Goal: Information Seeking & Learning: Learn about a topic

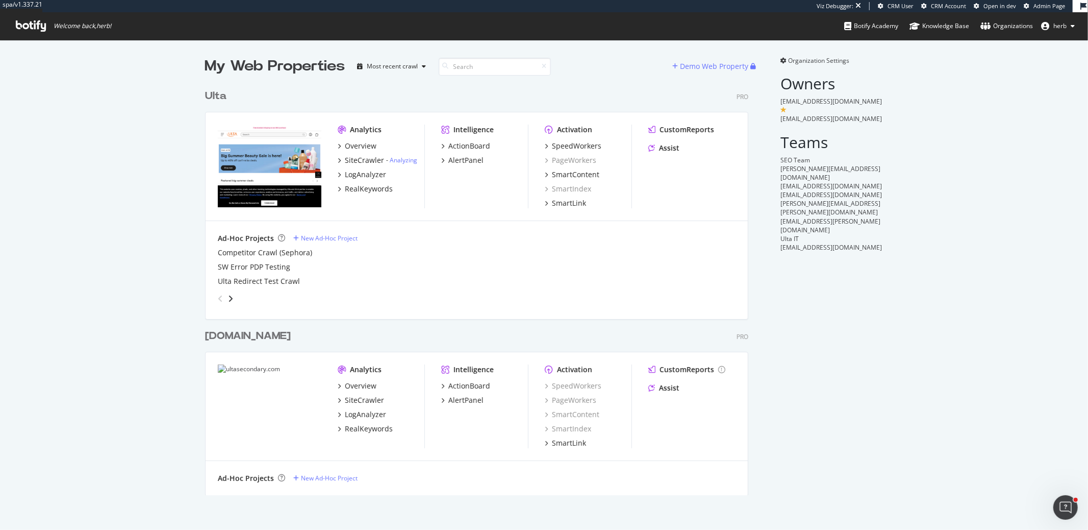
click at [828, 53] on div "My Web Properties Most recent crawl Demo Web Property Ulta Pro Analytics Overvi…" at bounding box center [544, 275] width 1088 height 471
click at [828, 58] on span "Organization Settings" at bounding box center [819, 60] width 61 height 9
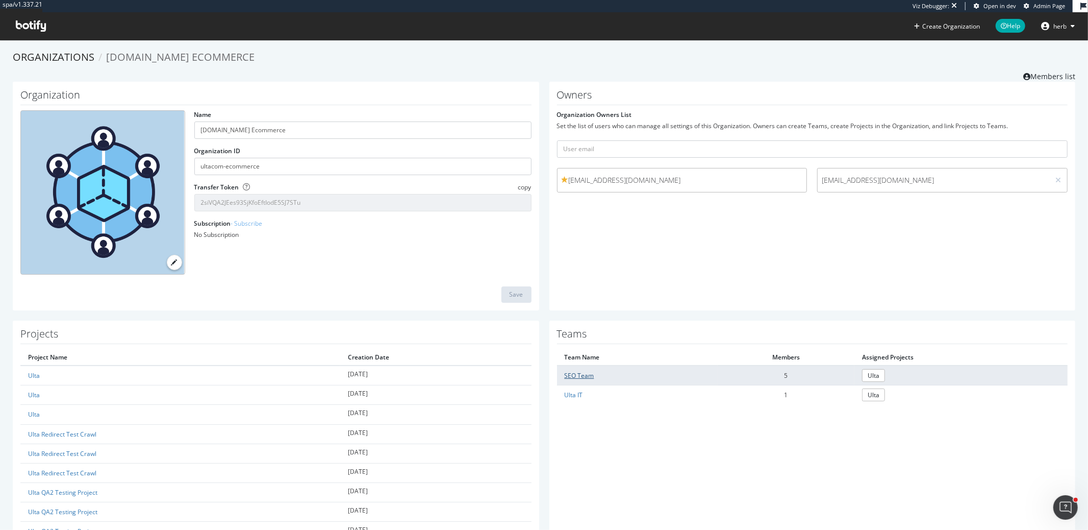
click at [574, 371] on link "SEO Team" at bounding box center [580, 375] width 30 height 9
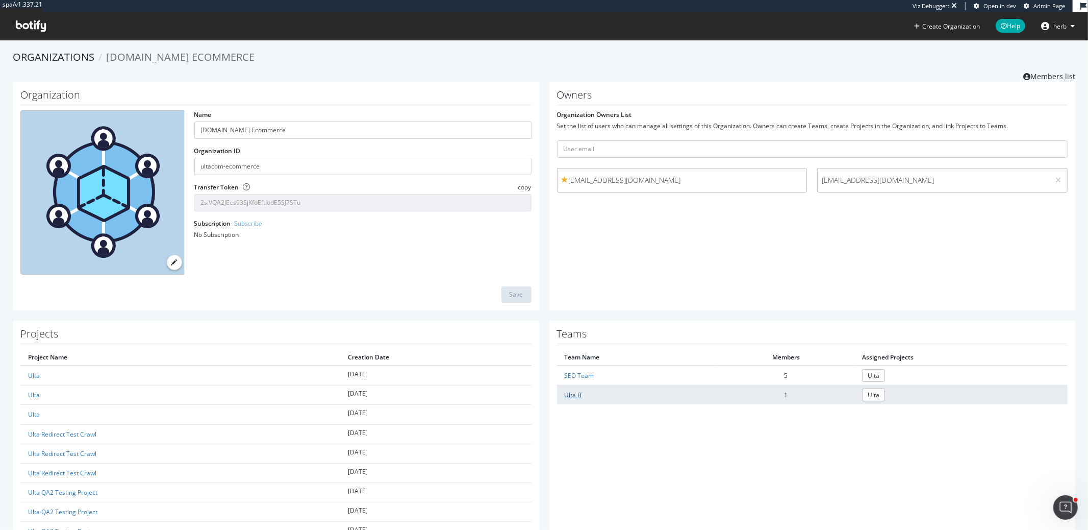
click at [575, 390] on link "Ulta IT" at bounding box center [574, 394] width 18 height 9
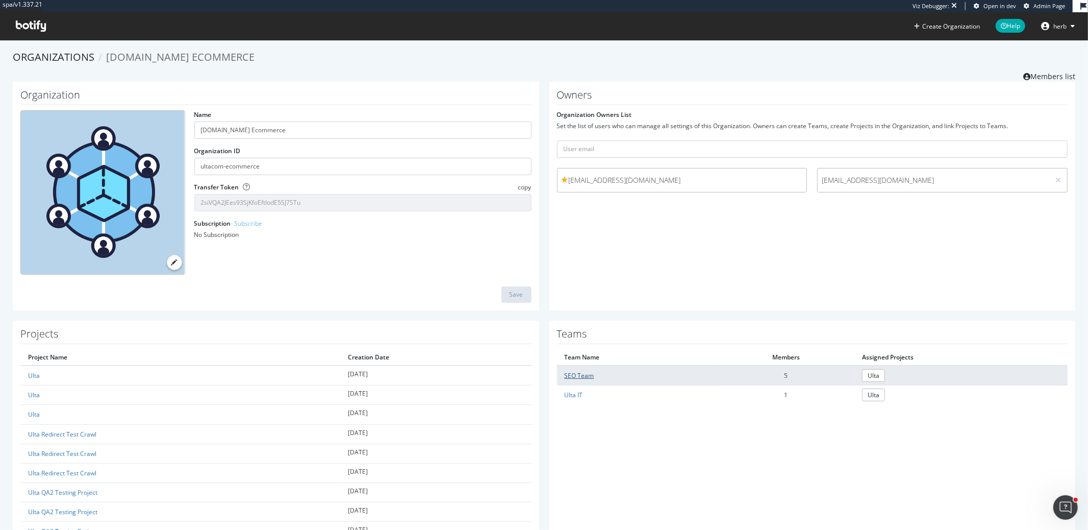
click at [576, 371] on link "SEO Team" at bounding box center [580, 375] width 30 height 9
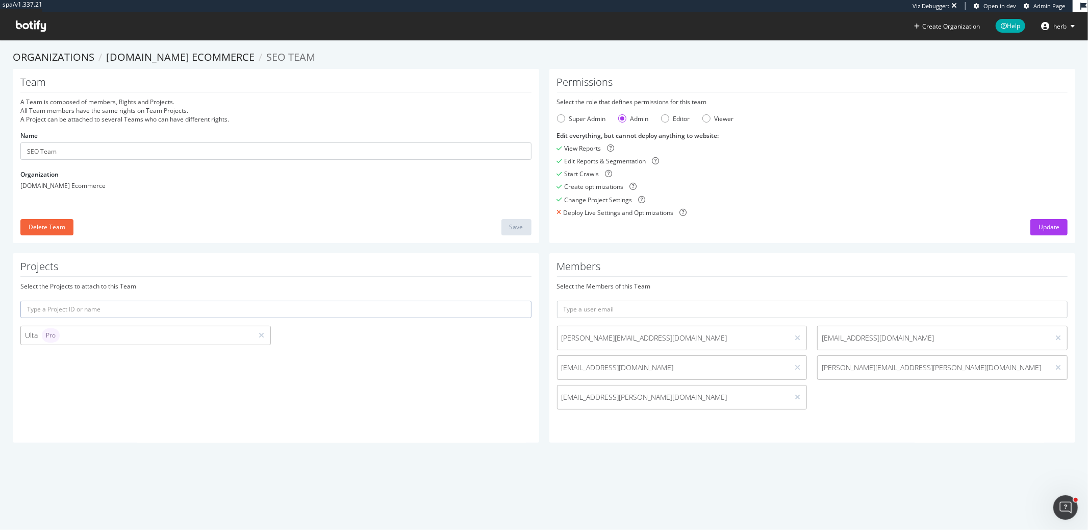
click at [596, 337] on span "matthew@elementive.com" at bounding box center [673, 338] width 223 height 10
copy div "matthew@elementive.com"
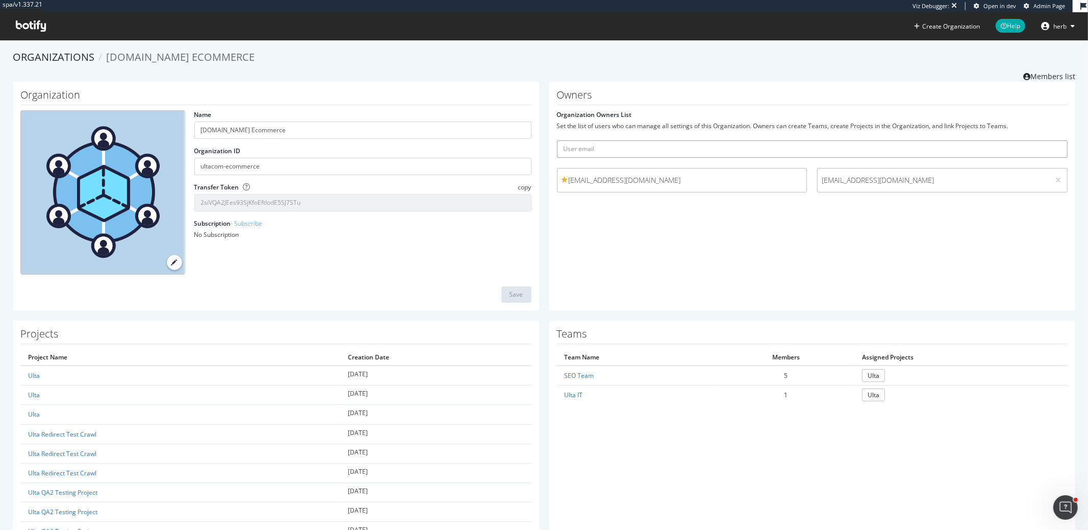
click at [733, 144] on input "text" at bounding box center [812, 148] width 511 height 17
paste input "matthew@elementive.com"
type input "matthew@elementive.com"
click at [1051, 140] on button "submit" at bounding box center [1059, 148] width 17 height 17
click at [662, 275] on div "Owners Organization Owners List Set the list of users who can manage all settin…" at bounding box center [813, 196] width 527 height 229
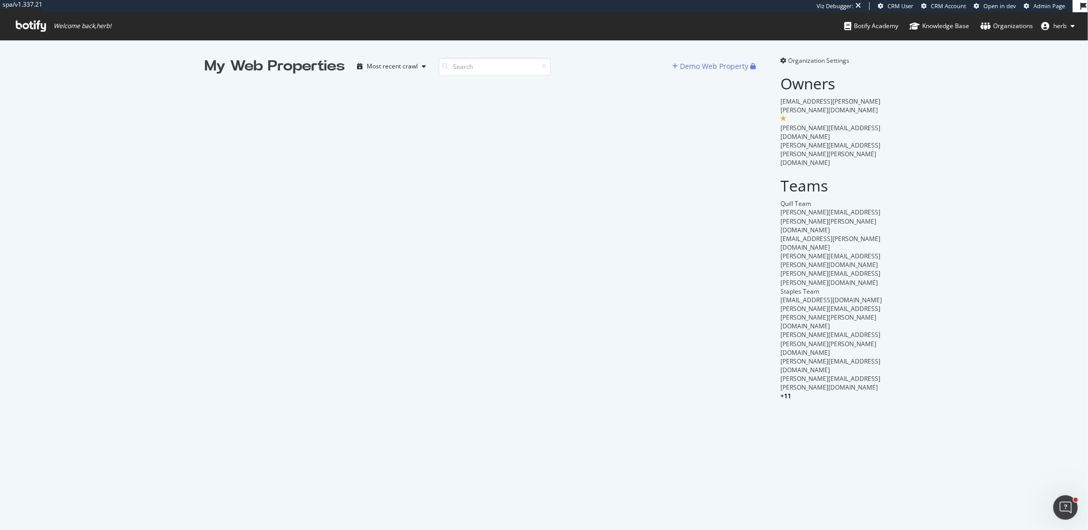
click at [821, 62] on span "Organization Settings" at bounding box center [819, 60] width 61 height 9
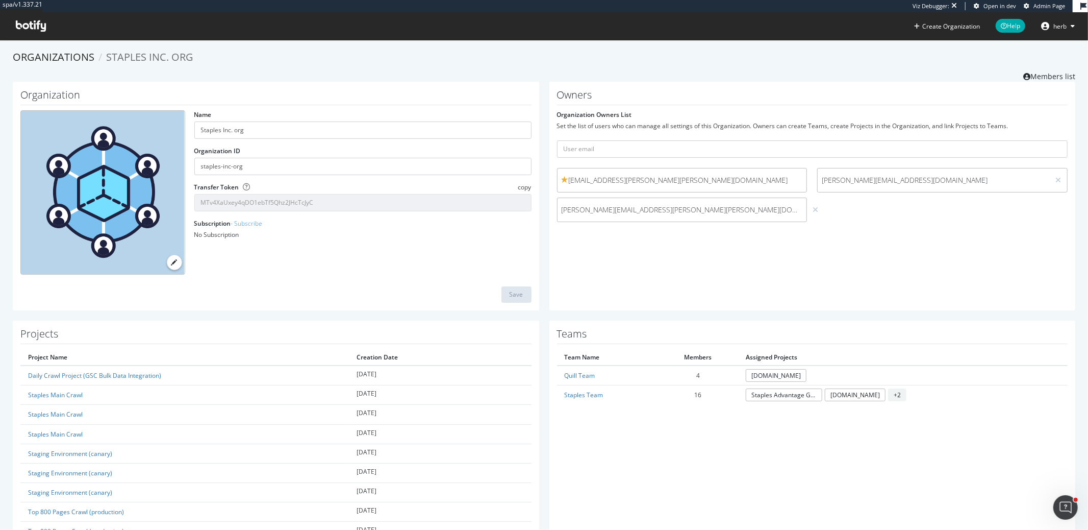
click at [811, 209] on div at bounding box center [816, 209] width 10 height 11
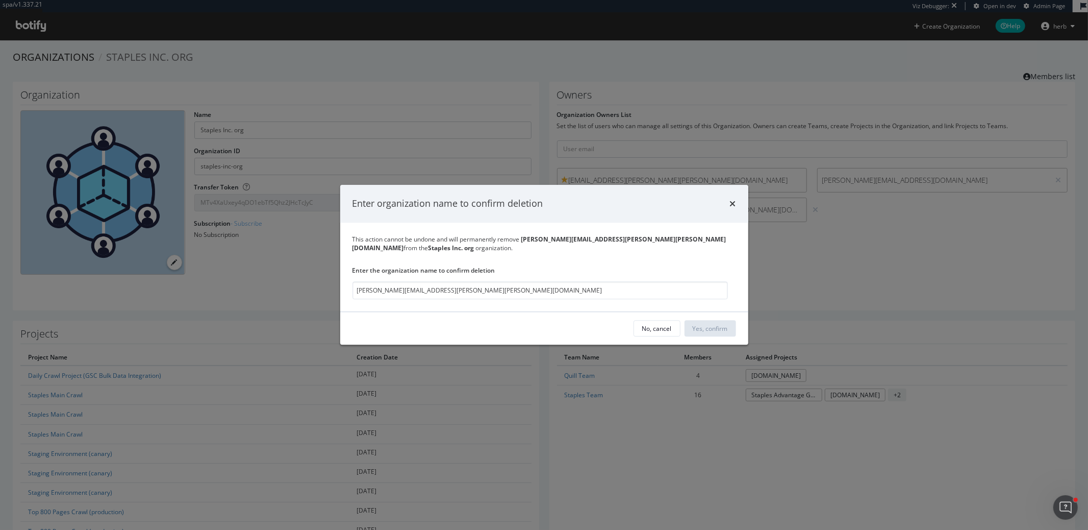
type input "marie.riddell@staples.com"
click at [417, 285] on input "marie.riddell@staples.com" at bounding box center [541, 291] width 376 height 18
drag, startPoint x: 504, startPoint y: 218, endPoint x: 422, endPoint y: 226, distance: 82.0
click at [421, 222] on div "Enter organization name to confirm deletion" at bounding box center [544, 204] width 408 height 38
click at [505, 288] on input "marie.riddell@staples.com" at bounding box center [541, 291] width 376 height 18
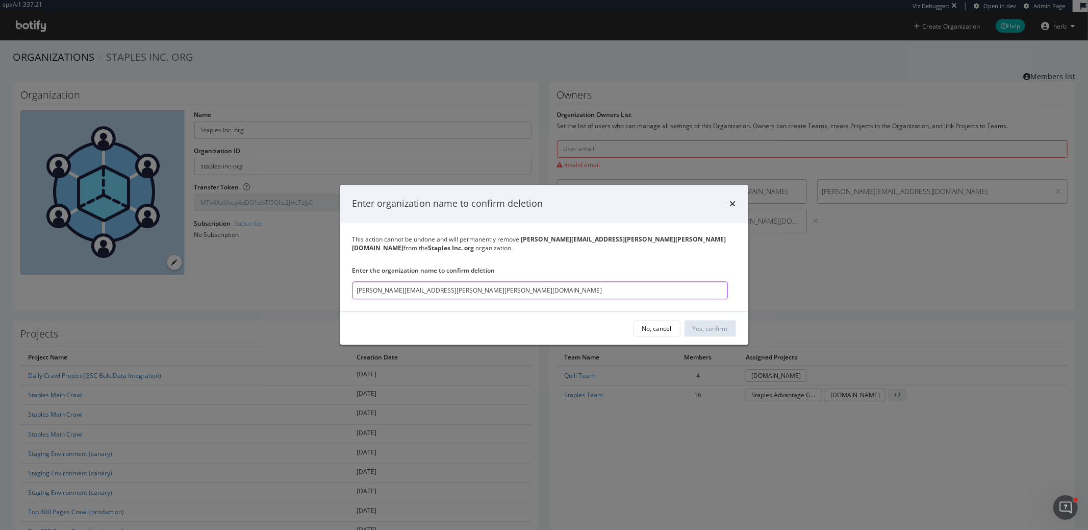
click at [505, 288] on input "marie.riddell@staples.com" at bounding box center [541, 291] width 376 height 18
drag, startPoint x: 525, startPoint y: 243, endPoint x: 602, endPoint y: 242, distance: 77.6
click at [602, 242] on b "marie.riddell@staples.com" at bounding box center [540, 243] width 374 height 17
copy b "marie.riddell@staples.com"
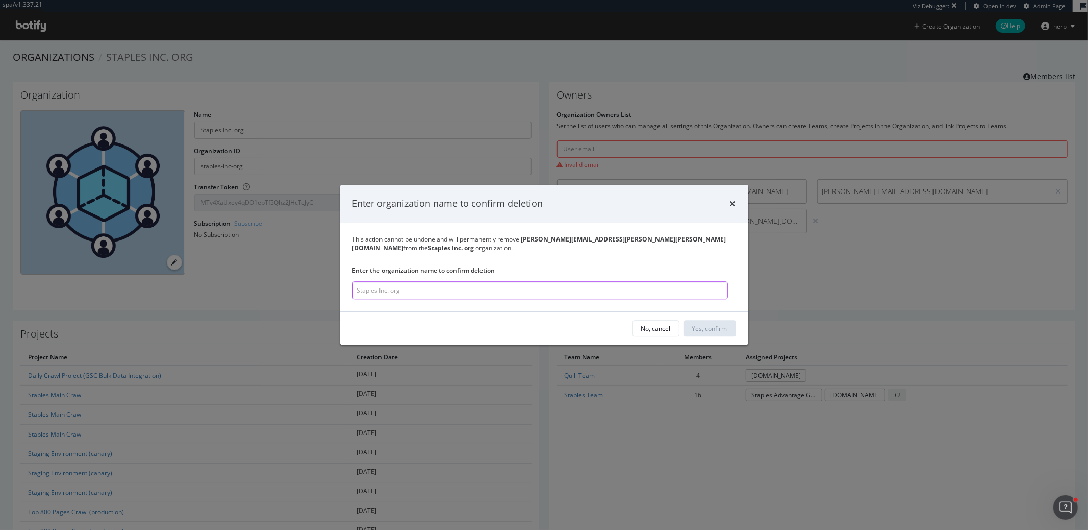
click at [589, 287] on input "modal" at bounding box center [541, 291] width 376 height 18
paste input "marie.riddell@staples.com"
click at [565, 282] on input "marie.riddell@staples.com" at bounding box center [541, 291] width 376 height 18
click at [356, 286] on input "marie.riddell@staples.com" at bounding box center [541, 291] width 376 height 18
click at [516, 284] on input "marie.riddell@staples.com" at bounding box center [541, 291] width 376 height 18
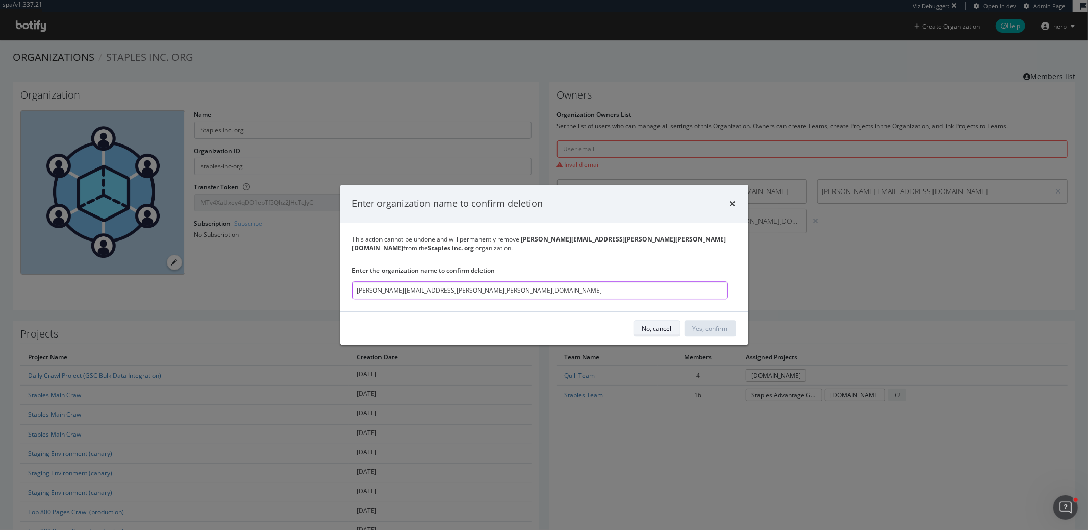
type input "marie.riddell@staples.com"
click at [658, 321] on div "No, cancel" at bounding box center [657, 328] width 30 height 14
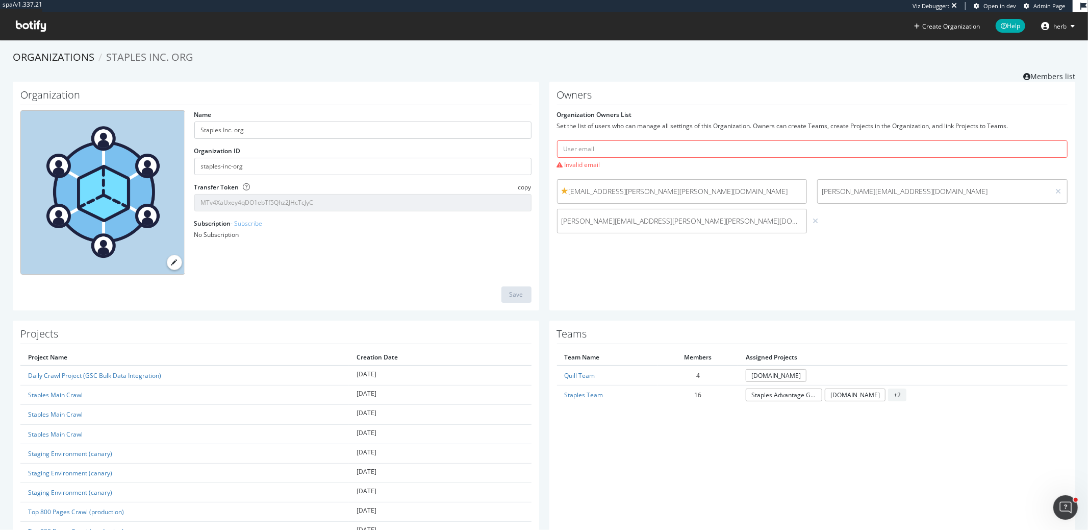
click at [652, 229] on div "marie.riddell@staples.com" at bounding box center [682, 221] width 251 height 24
click at [605, 225] on span "marie.riddell@staples.com" at bounding box center [682, 221] width 241 height 10
click at [606, 224] on span "marie.riddell@staples.com" at bounding box center [682, 221] width 241 height 10
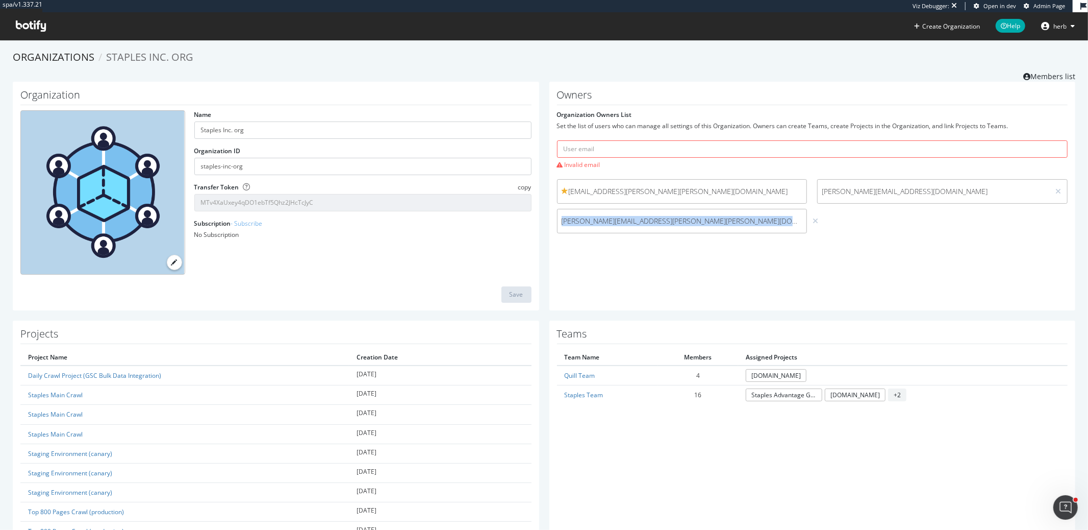
copy div "marie.riddell@staples.com"
click at [613, 163] on span "Invalid email" at bounding box center [812, 164] width 511 height 9
click at [813, 220] on icon at bounding box center [816, 220] width 6 height 7
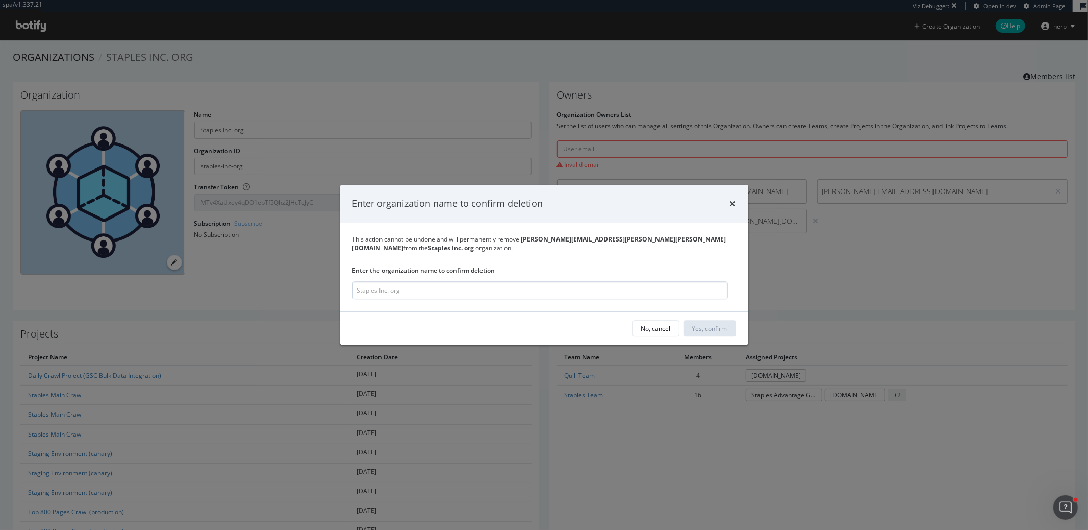
click at [519, 287] on input "modal" at bounding box center [541, 291] width 376 height 18
drag, startPoint x: 487, startPoint y: 286, endPoint x: 180, endPoint y: 290, distance: 307.2
click at [180, 290] on div "Enter organization name to confirm deletion This action cannot be undone and wi…" at bounding box center [544, 265] width 1088 height 530
type input "marie.riddell@staples.com"
click at [728, 208] on div "Enter organization name to confirm deletion" at bounding box center [545, 203] width 384 height 13
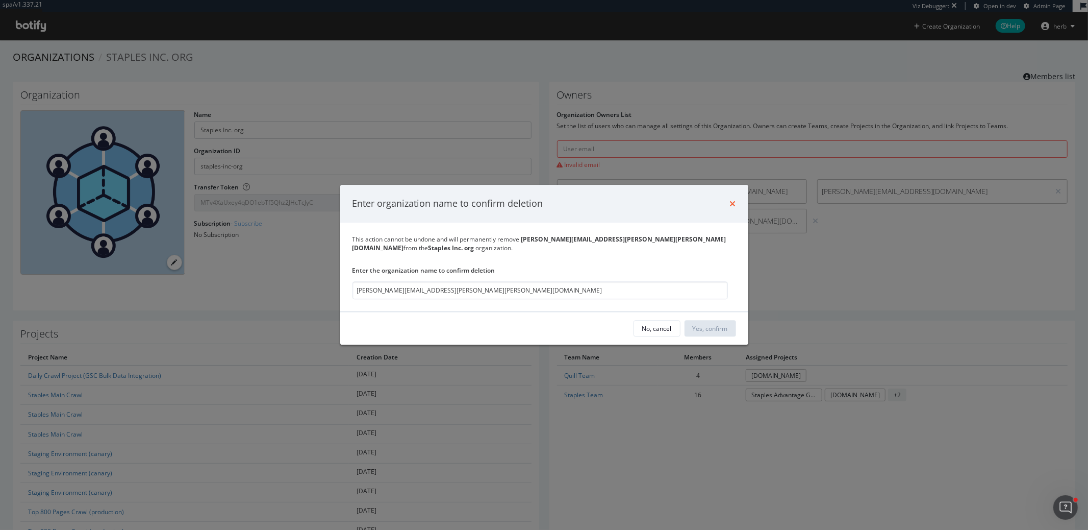
click at [730, 206] on icon "times" at bounding box center [733, 204] width 6 height 8
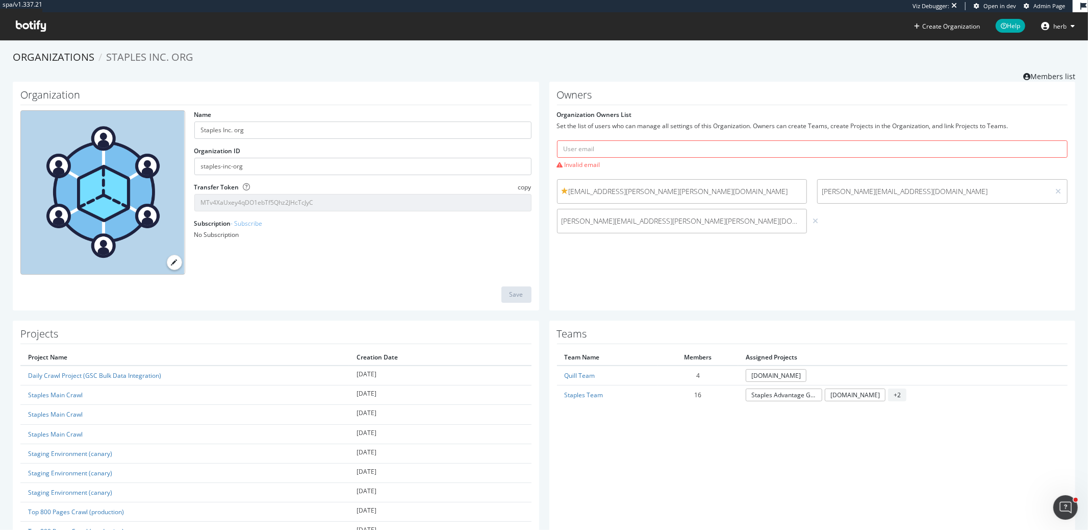
click at [745, 254] on div "Owners Organization Owners List Set the list of users who can manage all settin…" at bounding box center [813, 196] width 527 height 229
click at [798, 218] on div "marie.riddell@staples.com" at bounding box center [682, 221] width 251 height 24
click at [795, 219] on div "marie.riddell@staples.com" at bounding box center [682, 221] width 251 height 24
click at [813, 220] on icon at bounding box center [816, 220] width 6 height 7
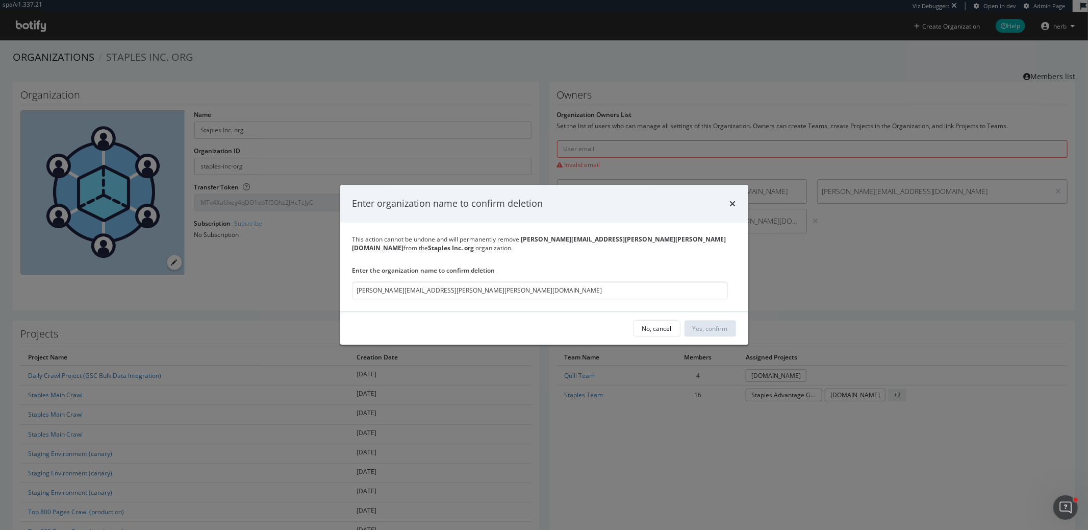
type input "marie.riddell@staples.com"
drag, startPoint x: 736, startPoint y: 195, endPoint x: 733, endPoint y: 211, distance: 16.7
click at [735, 205] on div "Enter organization name to confirm deletion" at bounding box center [544, 204] width 408 height 38
drag, startPoint x: 725, startPoint y: 225, endPoint x: 728, endPoint y: 218, distance: 7.5
click at [725, 222] on div "Enter organization name to confirm deletion" at bounding box center [544, 204] width 408 height 38
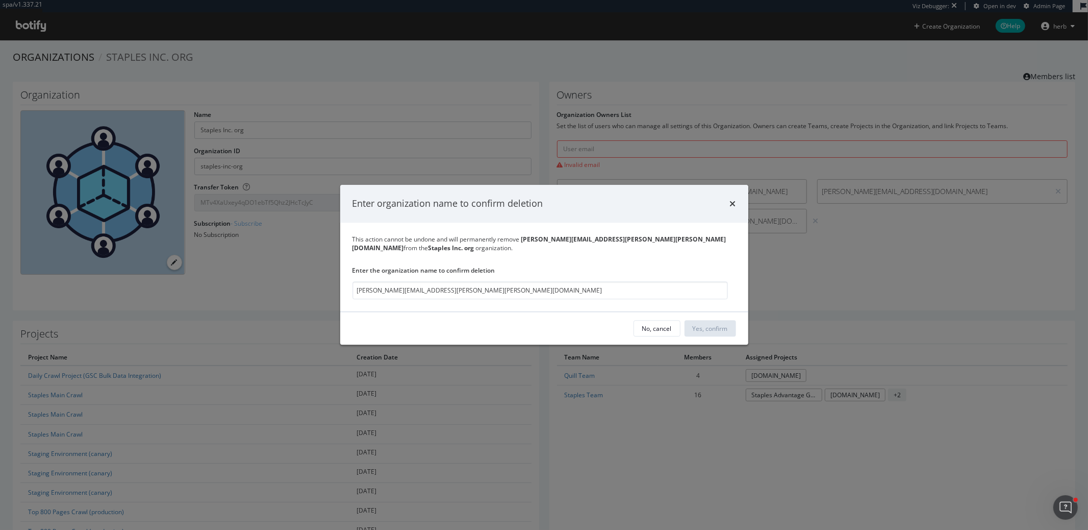
click at [741, 203] on div "Enter organization name to confirm deletion" at bounding box center [544, 204] width 408 height 38
click at [734, 208] on icon "times" at bounding box center [733, 204] width 6 height 8
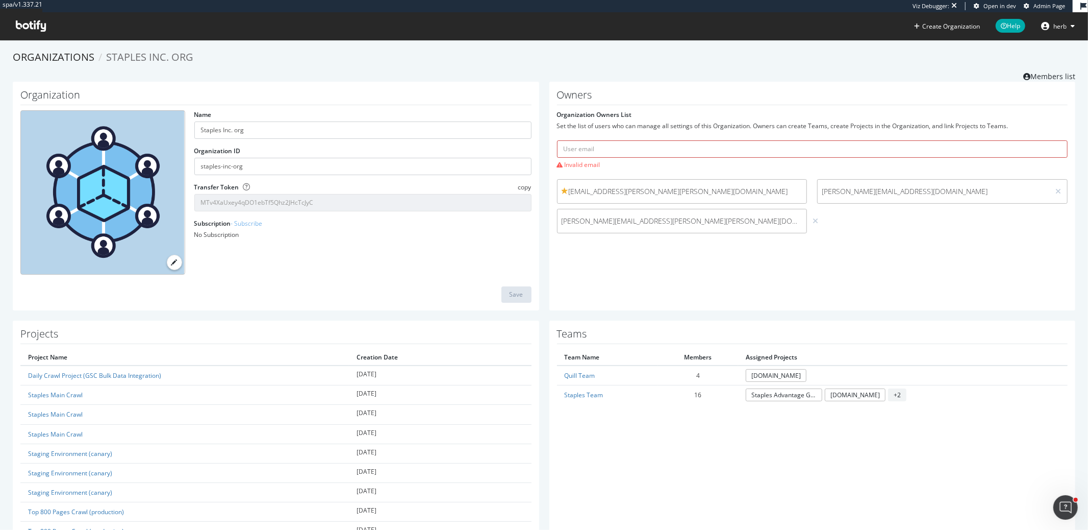
click at [633, 150] on input "text" at bounding box center [812, 148] width 511 height 17
paste input "Christopher.Lara@staples.com"
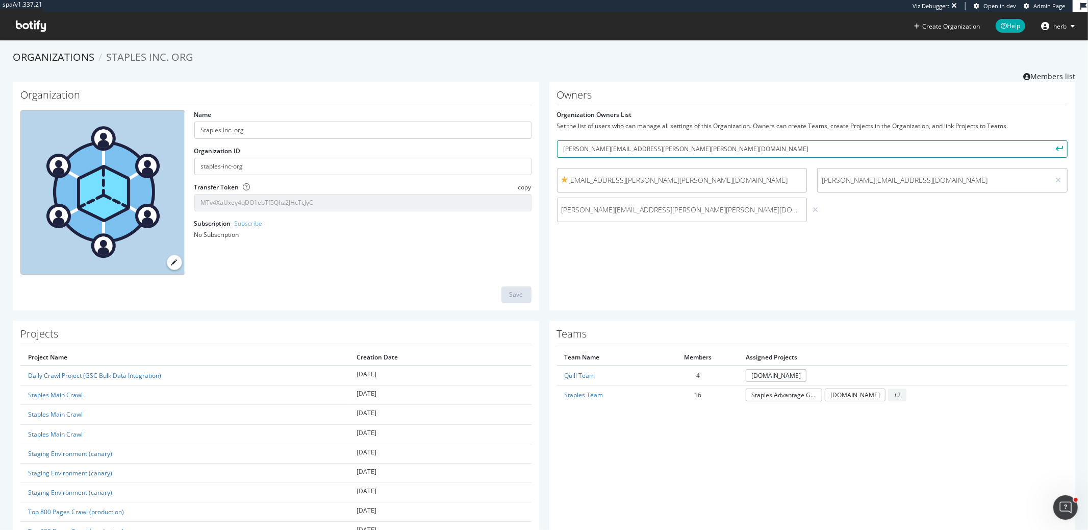
type input "Christopher.Lara@staples.com"
click at [1051, 140] on button "submit" at bounding box center [1059, 148] width 17 height 17
click at [641, 151] on input "text" at bounding box center [812, 148] width 511 height 17
paste input "david.johnson7@staples.com"
type input "david.johnson7@staples.com"
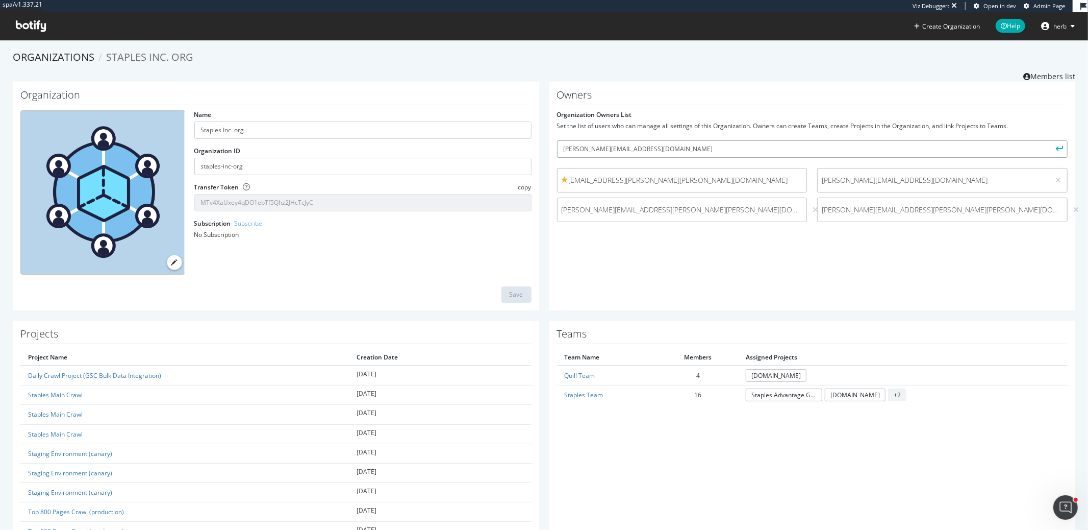
click at [1051, 140] on button "submit" at bounding box center [1059, 148] width 17 height 17
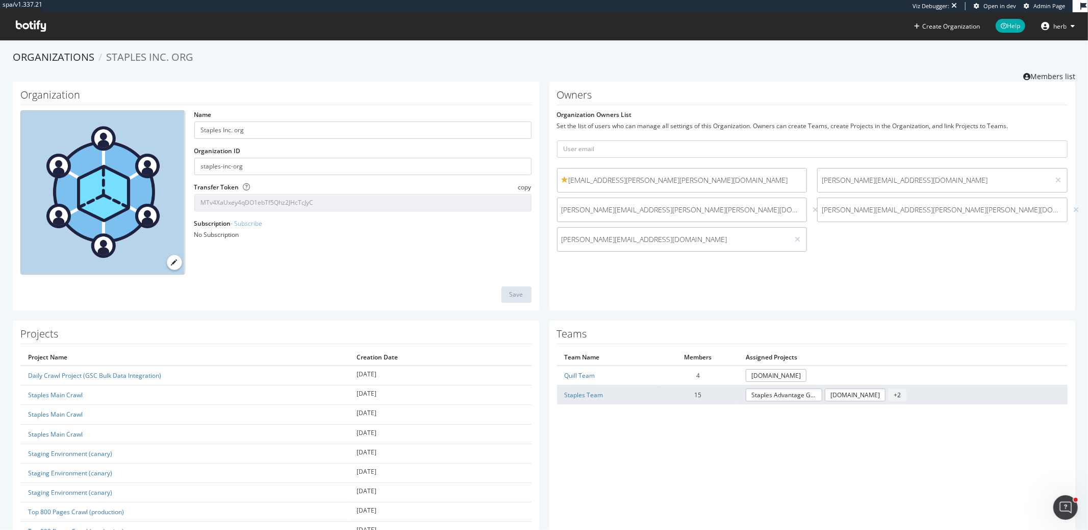
click at [579, 396] on td "Staples Team" at bounding box center [607, 394] width 101 height 19
click at [580, 393] on link "Staples Team" at bounding box center [584, 394] width 39 height 9
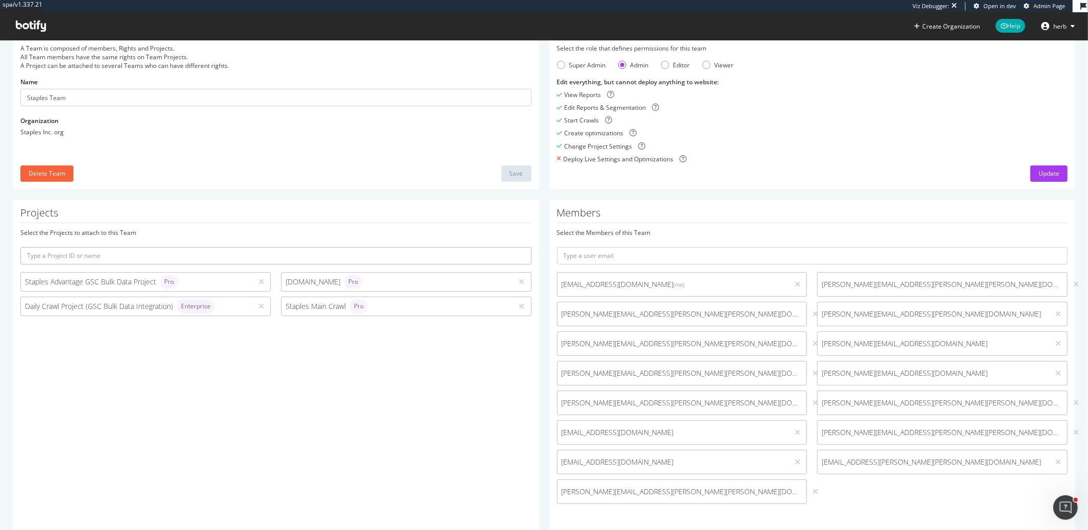
scroll to position [38, 0]
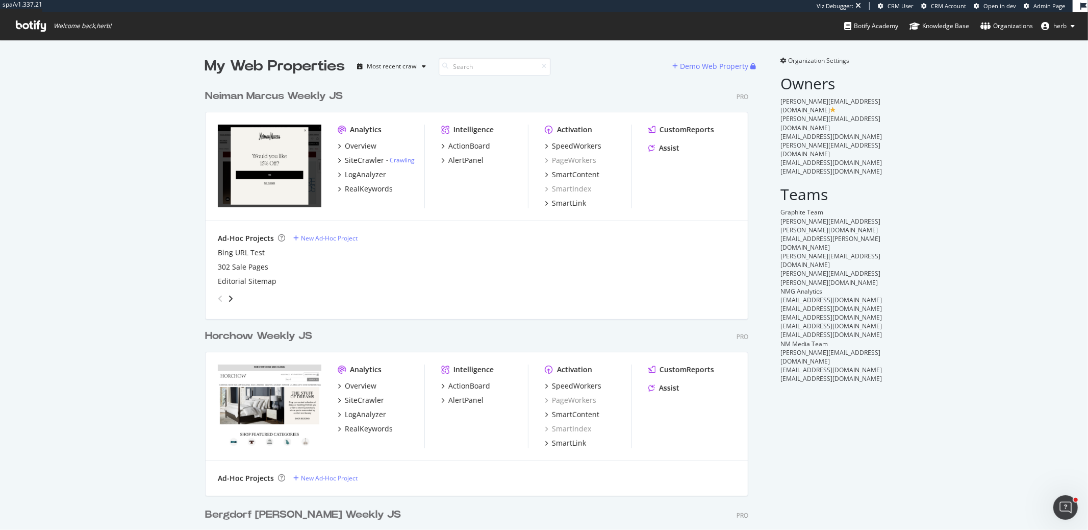
click at [794, 63] on span "Organization Settings" at bounding box center [819, 60] width 61 height 9
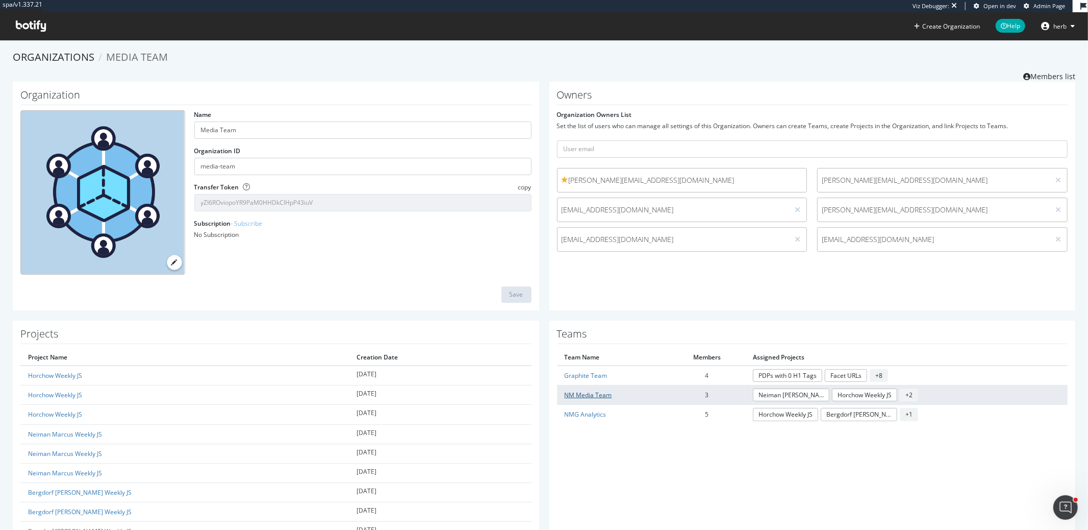
click at [596, 390] on link "NM Media Team" at bounding box center [588, 394] width 47 height 9
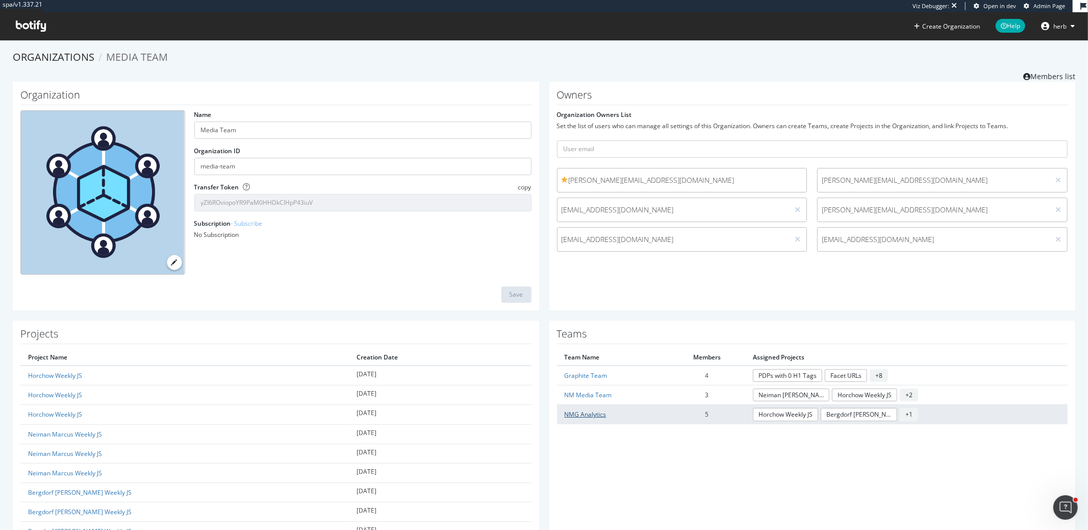
click at [585, 411] on link "NMG Analytics" at bounding box center [586, 414] width 42 height 9
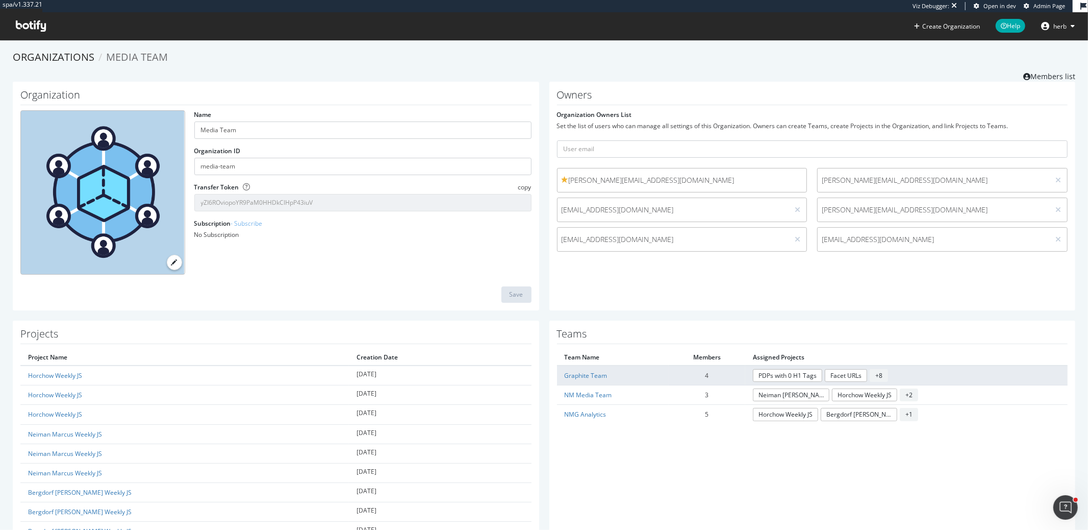
click at [595, 378] on td "Graphite Team" at bounding box center [613, 375] width 112 height 20
click at [595, 371] on link "Graphite Team" at bounding box center [586, 375] width 43 height 9
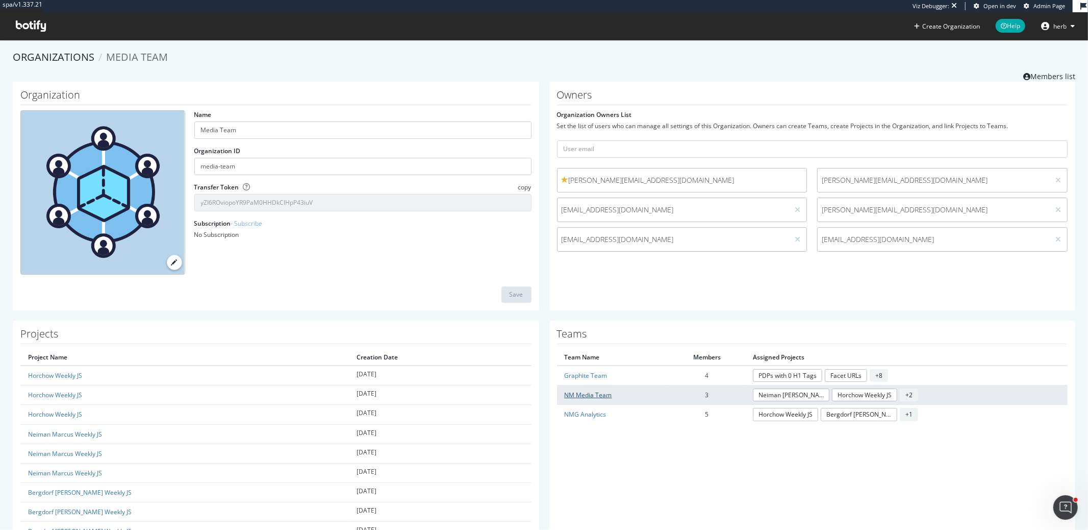
click at [589, 391] on link "NM Media Team" at bounding box center [588, 394] width 47 height 9
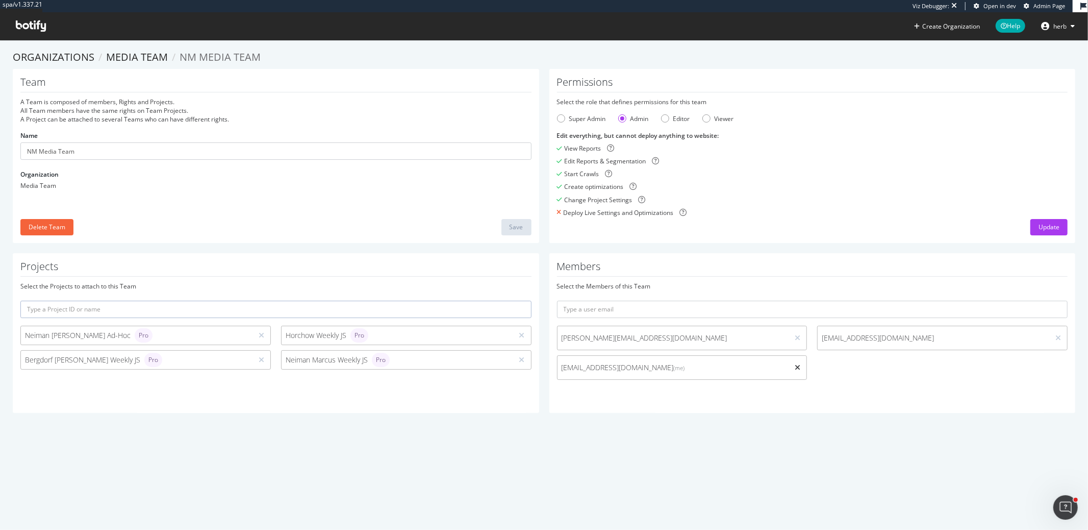
click at [795, 366] on icon at bounding box center [798, 367] width 6 height 7
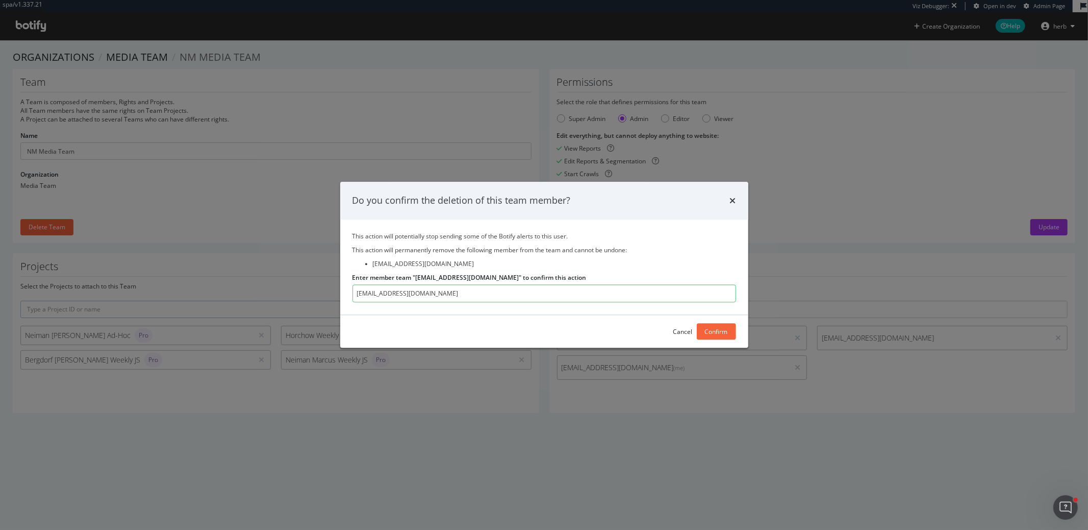
type input "herb@botify.com"
click at [705, 333] on div "Confirm" at bounding box center [716, 331] width 23 height 9
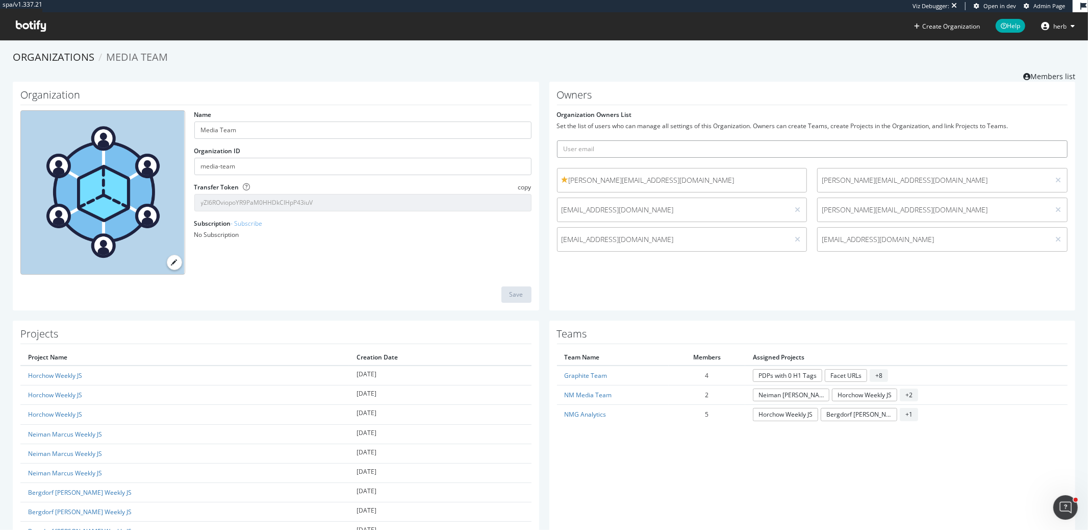
click at [618, 149] on input "text" at bounding box center [812, 148] width 511 height 17
type input "carol"
click at [663, 152] on input "carol" at bounding box center [812, 148] width 511 height 17
paste input "Carol_Augustyni@neimanmarcus.com"
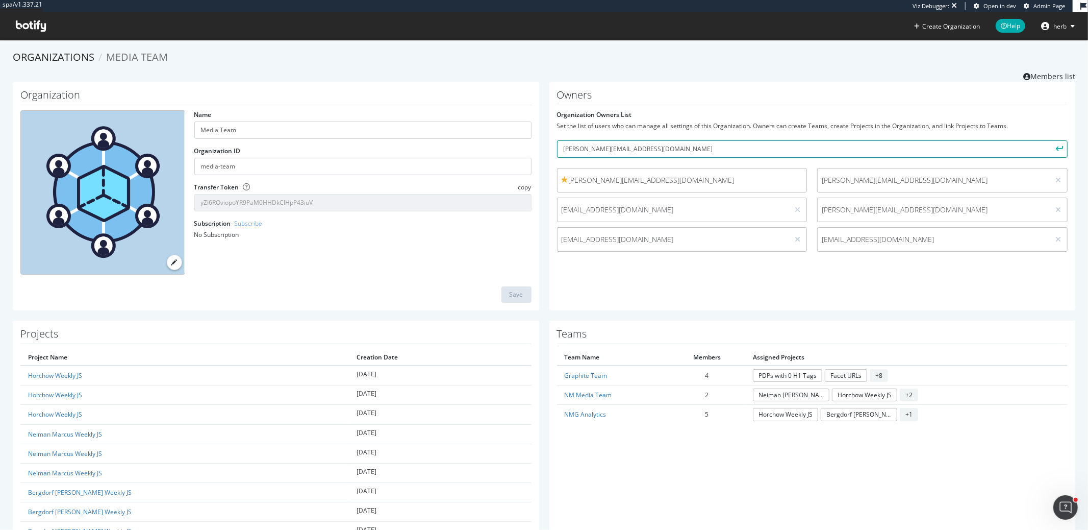
type input "Carol_Augustyni@neimanmarcus.com"
click at [1051, 140] on button "submit" at bounding box center [1059, 148] width 17 height 17
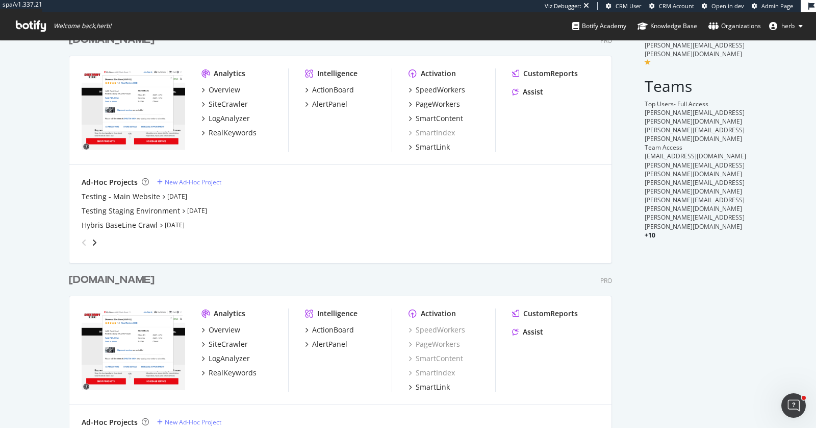
scroll to position [58, 0]
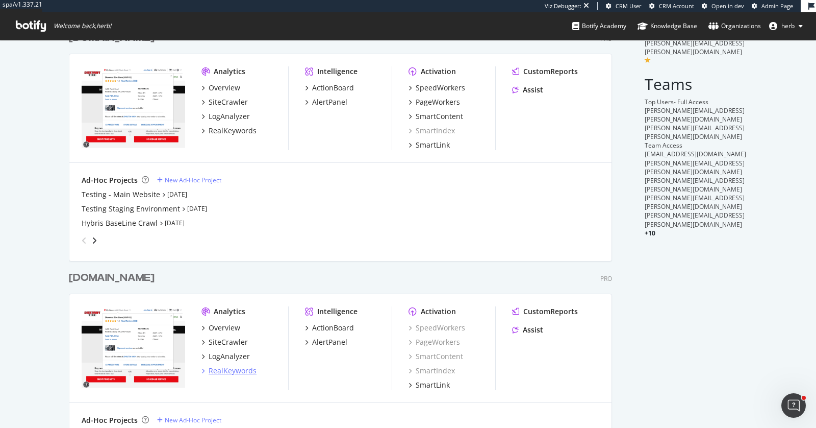
click at [239, 370] on div "RealKeywords" at bounding box center [233, 370] width 48 height 10
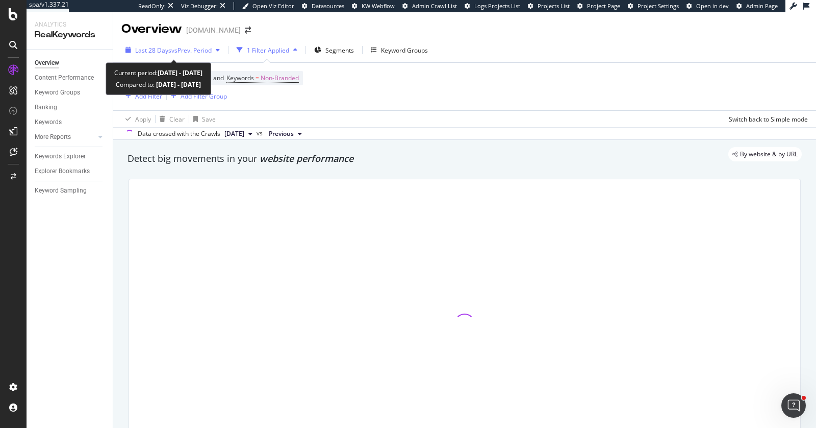
click at [159, 53] on span "Last 28 Days" at bounding box center [153, 50] width 36 height 9
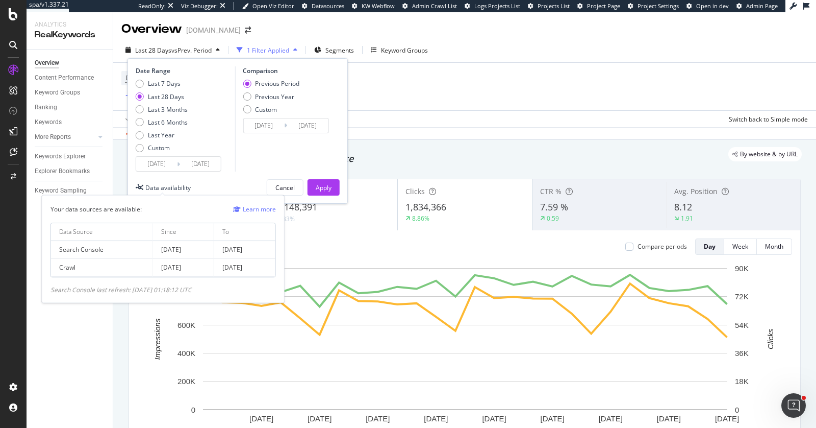
click at [174, 183] on div "Data availability" at bounding box center [167, 187] width 45 height 9
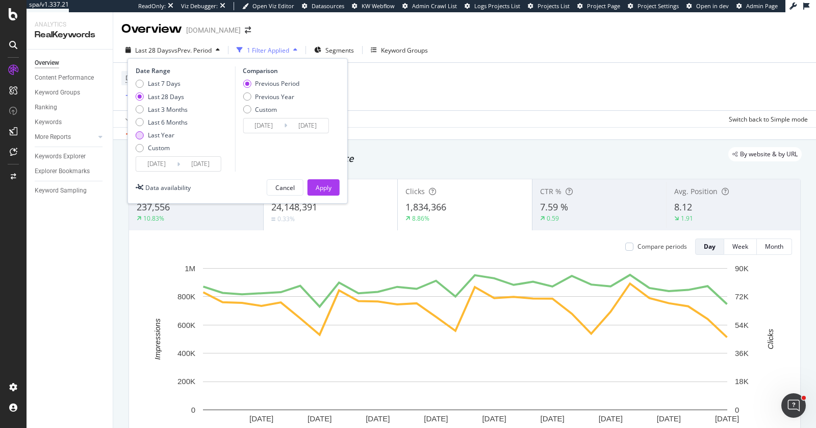
click at [156, 133] on div "Last Year" at bounding box center [161, 135] width 27 height 9
type input "[DATE]"
click at [324, 186] on div "Apply" at bounding box center [324, 187] width 16 height 9
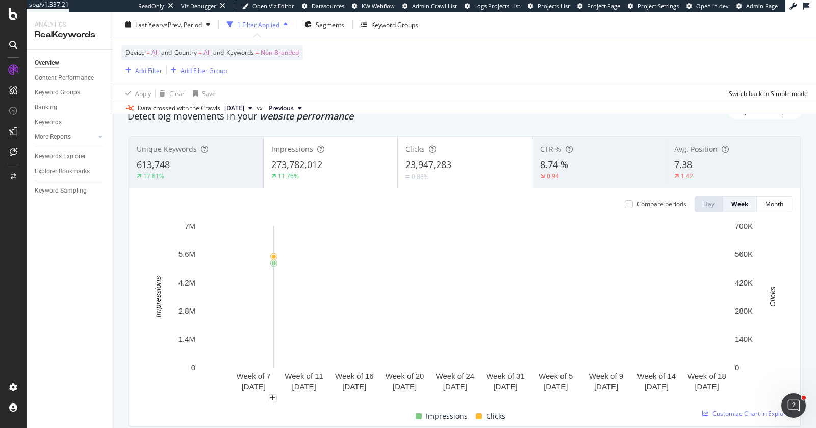
scroll to position [41, 0]
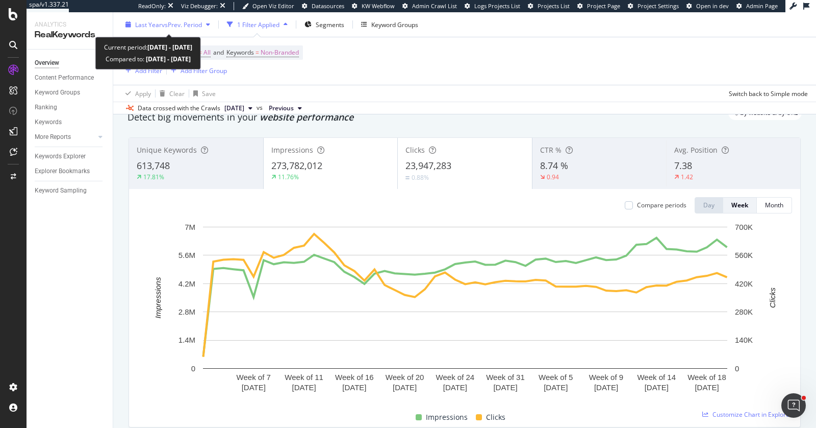
click at [164, 24] on span "vs Prev. Period" at bounding box center [182, 24] width 40 height 9
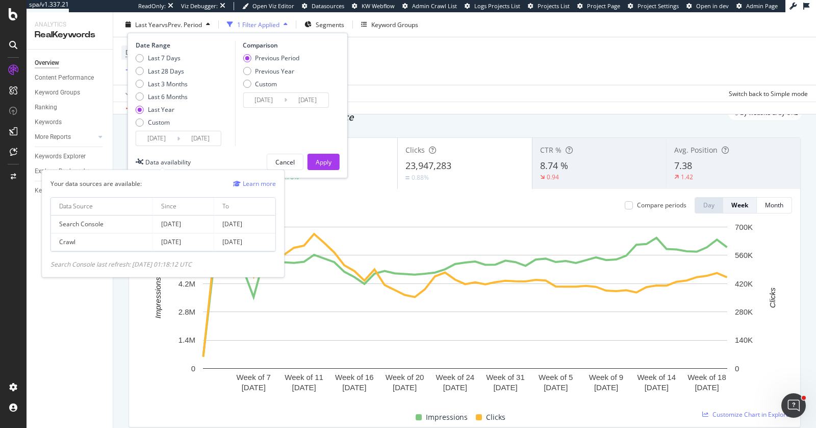
click at [157, 161] on div "Data availability" at bounding box center [167, 161] width 45 height 9
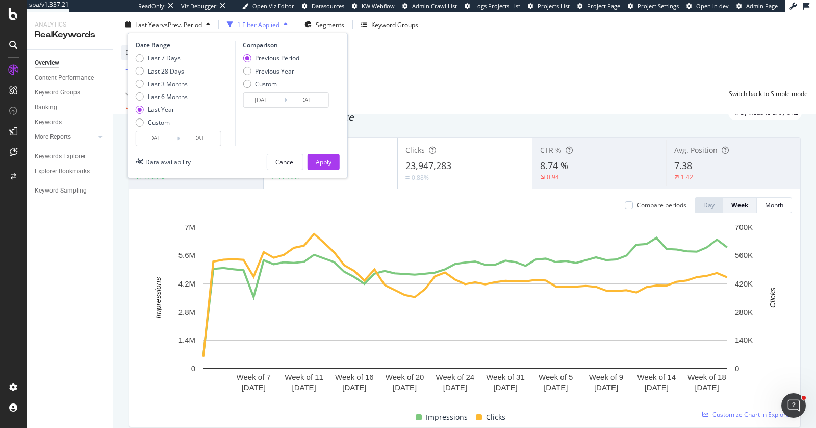
click at [154, 139] on input "[DATE]" at bounding box center [156, 138] width 41 height 14
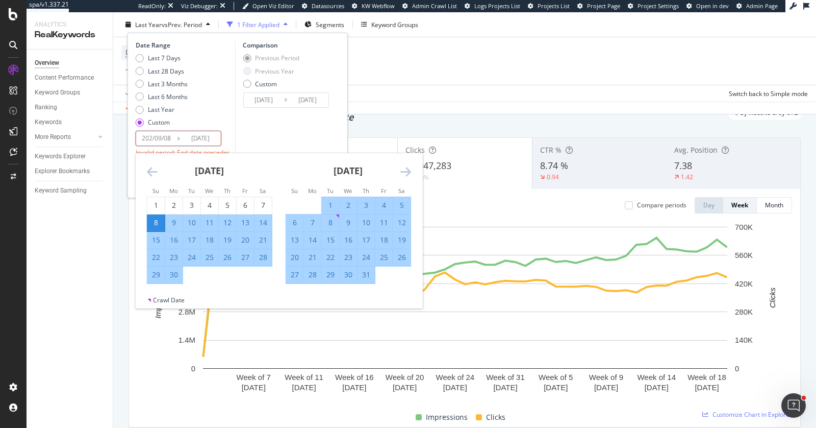
type input "[DATE]"
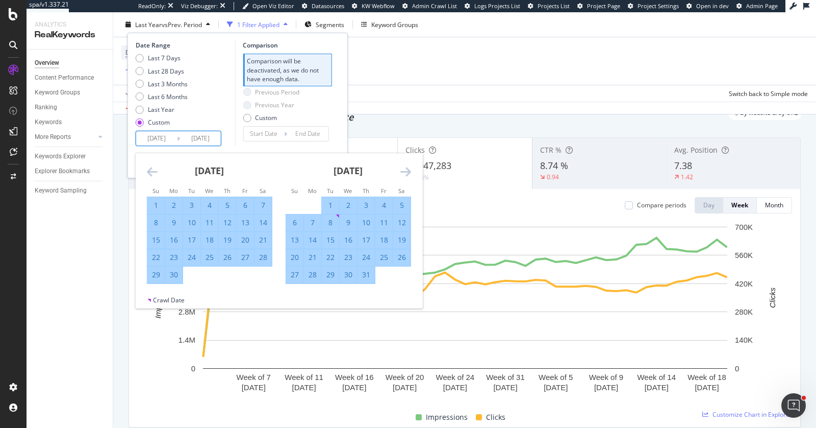
click at [216, 113] on div "Last 7 Days Last 28 Days Last 3 Months Last 6 Months Last Year Custom" at bounding box center [184, 92] width 97 height 77
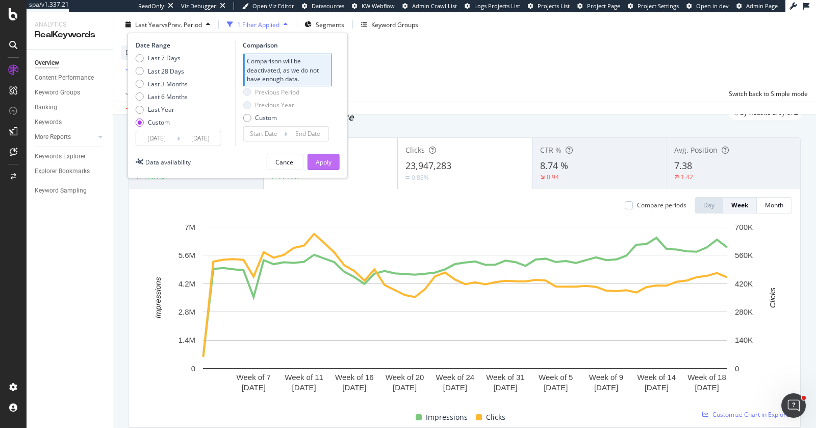
click at [331, 162] on div "Apply" at bounding box center [324, 161] width 16 height 9
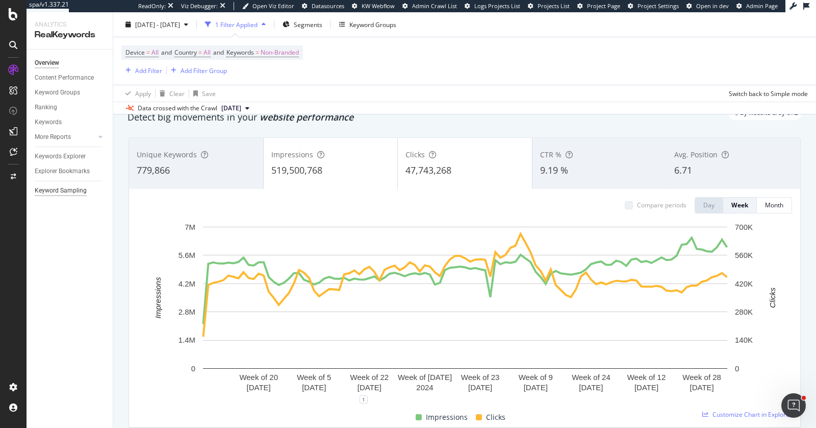
click at [47, 187] on div "Keyword Sampling" at bounding box center [61, 190] width 52 height 11
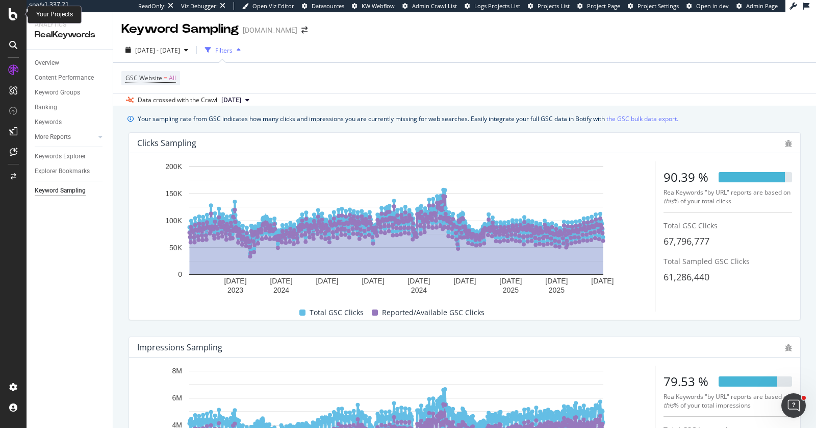
click at [14, 12] on icon at bounding box center [13, 14] width 9 height 12
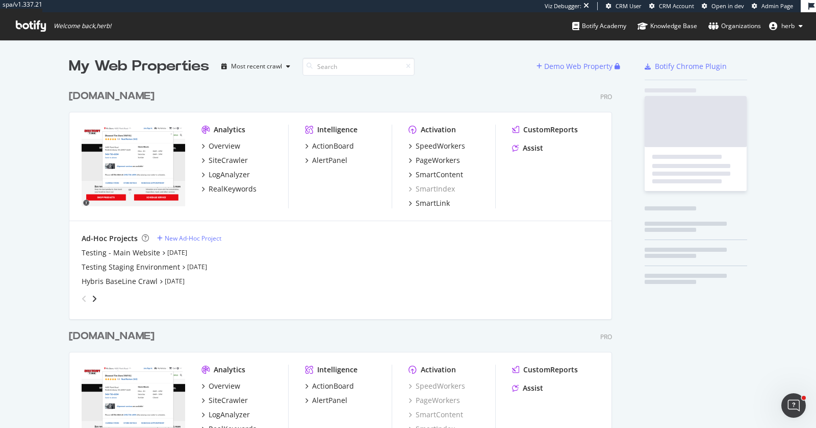
scroll to position [433, 552]
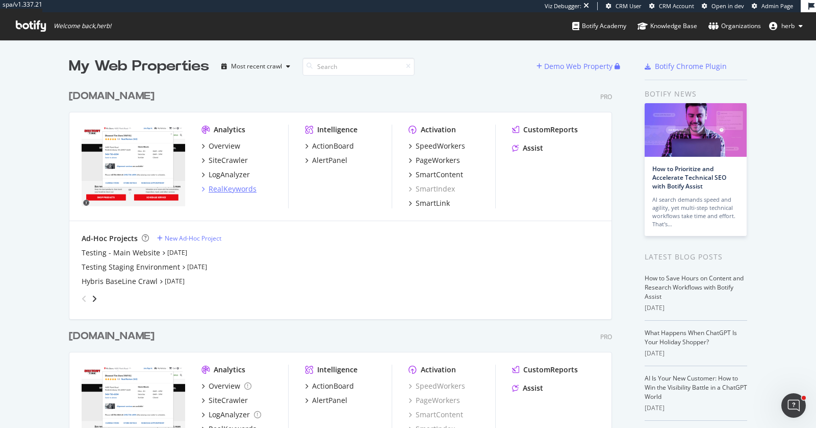
click at [218, 192] on div "RealKeywords" at bounding box center [233, 189] width 48 height 10
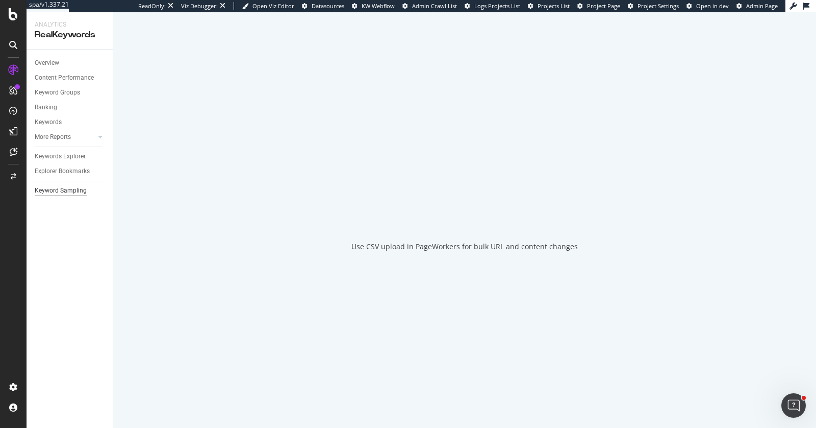
click at [71, 187] on div "Keyword Sampling" at bounding box center [61, 190] width 52 height 11
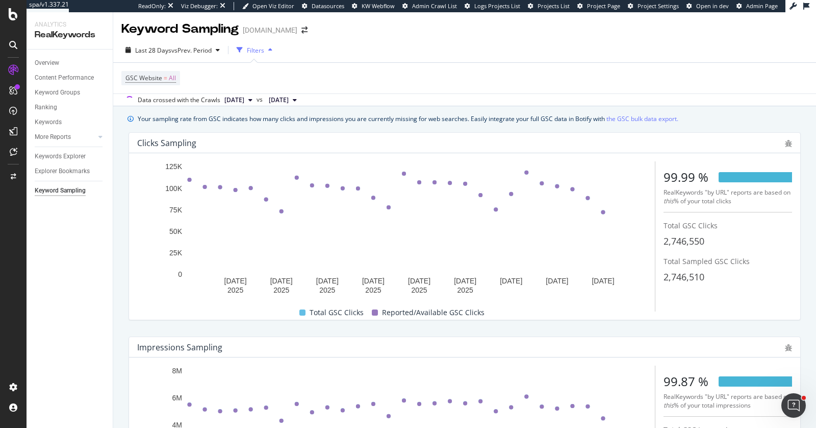
scroll to position [10, 0]
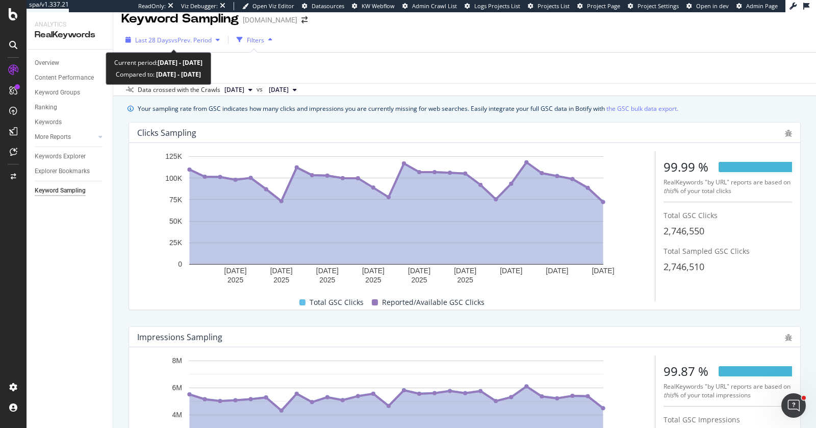
click at [179, 38] on span "vs Prev. Period" at bounding box center [191, 40] width 40 height 9
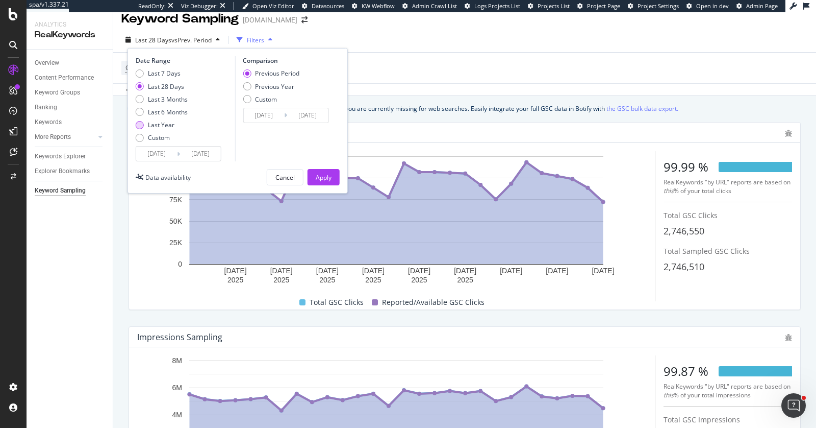
click at [162, 125] on div "Last Year" at bounding box center [161, 124] width 27 height 9
type input "[DATE]"
click at [337, 174] on button "Apply" at bounding box center [324, 177] width 32 height 16
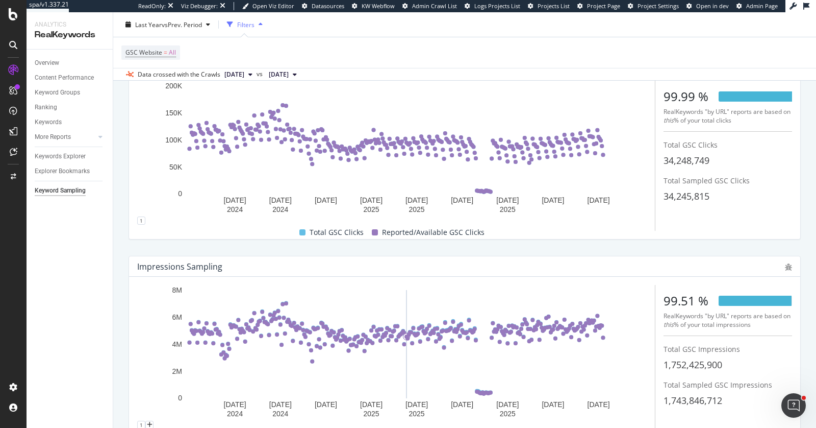
scroll to position [140, 0]
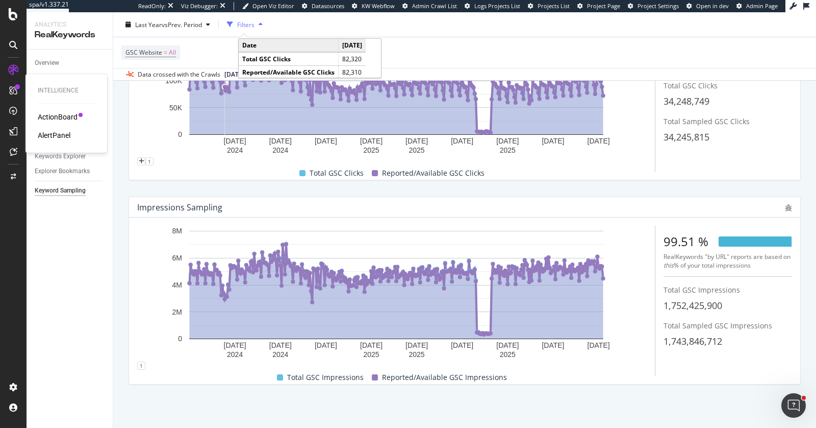
click at [54, 111] on div "Intelligence ActionBoard AlertPanel" at bounding box center [66, 113] width 73 height 74
click at [48, 135] on div "AlertPanel" at bounding box center [54, 135] width 33 height 10
